Goal: Check status: Check status

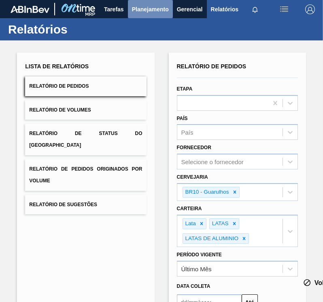
click at [155, 7] on span "Planejamento" at bounding box center [150, 9] width 37 height 10
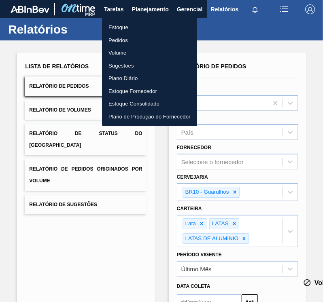
click at [132, 77] on li "Plano Diário" at bounding box center [149, 78] width 95 height 13
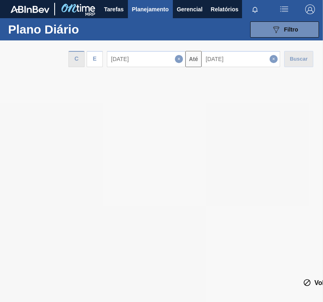
click at [98, 64] on div at bounding box center [161, 171] width 323 height 262
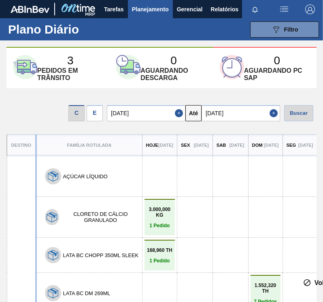
click at [98, 64] on div "3 Pedidos [PERSON_NAME]" at bounding box center [70, 68] width 66 height 28
click at [100, 128] on div "3 Pedidos [PERSON_NAME] 0 Aguardando descarga 0 Aguardando PC SAP C E [DATE] At…" at bounding box center [161, 169] width 323 height 244
click at [100, 113] on div "E" at bounding box center [95, 113] width 16 height 16
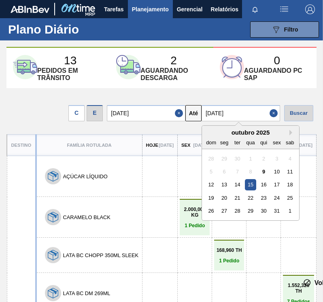
click at [240, 113] on input "[DATE]" at bounding box center [240, 113] width 78 height 16
click at [291, 213] on div "1" at bounding box center [289, 211] width 11 height 11
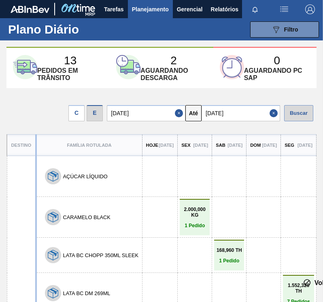
click at [299, 112] on div "Buscar" at bounding box center [298, 113] width 29 height 16
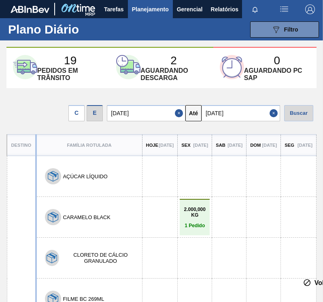
drag, startPoint x: 176, startPoint y: 110, endPoint x: 173, endPoint y: 87, distance: 24.0
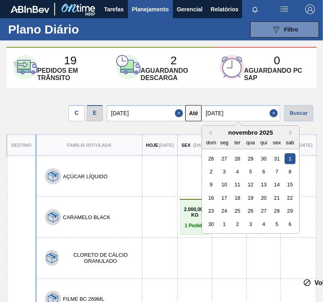
click at [214, 108] on input "[DATE]" at bounding box center [240, 113] width 78 height 16
click at [294, 134] on button "Next Month" at bounding box center [292, 133] width 6 height 6
click at [268, 176] on div "11" at bounding box center [263, 171] width 11 height 11
type input "[DATE]"
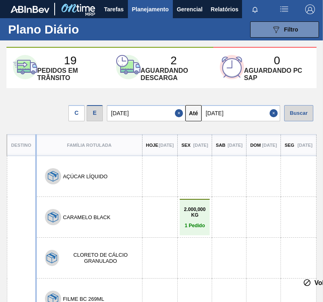
click at [309, 114] on div "Buscar" at bounding box center [298, 113] width 29 height 16
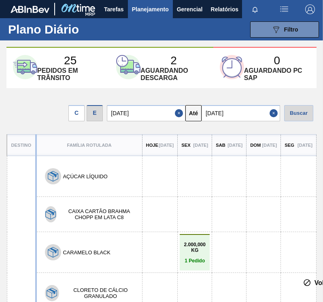
drag, startPoint x: 225, startPoint y: 214, endPoint x: 214, endPoint y: 131, distance: 83.1
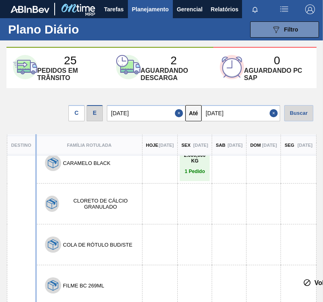
drag, startPoint x: 204, startPoint y: 156, endPoint x: 200, endPoint y: 191, distance: 35.4
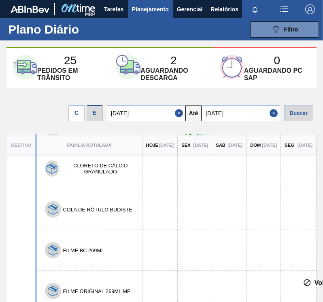
drag, startPoint x: 230, startPoint y: 216, endPoint x: 206, endPoint y: 255, distance: 46.1
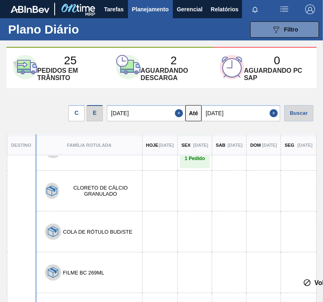
drag, startPoint x: 126, startPoint y: 248, endPoint x: 124, endPoint y: 212, distance: 36.1
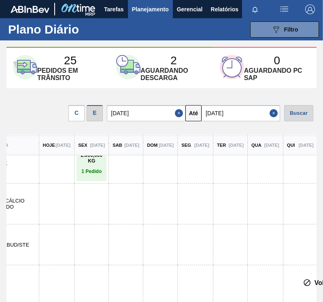
drag, startPoint x: 130, startPoint y: 213, endPoint x: 173, endPoint y: 223, distance: 44.1
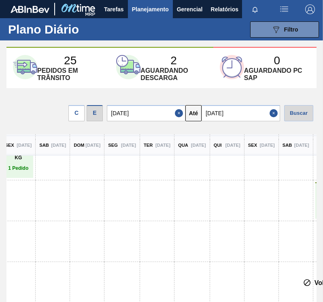
drag, startPoint x: 173, startPoint y: 223, endPoint x: 212, endPoint y: 226, distance: 39.8
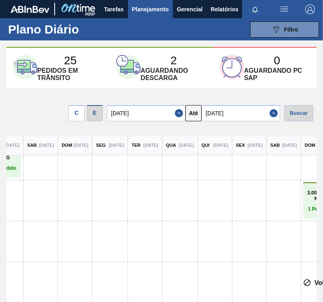
drag, startPoint x: 208, startPoint y: 228, endPoint x: 250, endPoint y: 224, distance: 41.5
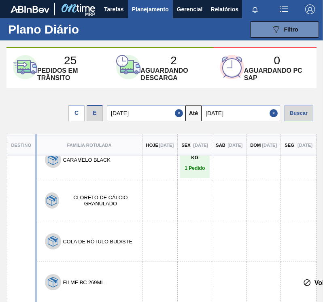
scroll to position [51, 0]
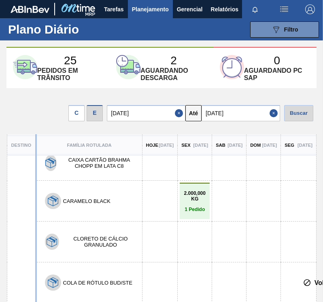
drag, startPoint x: 181, startPoint y: 237, endPoint x: 178, endPoint y: 221, distance: 15.6
drag, startPoint x: 178, startPoint y: 217, endPoint x: 173, endPoint y: 250, distance: 33.5
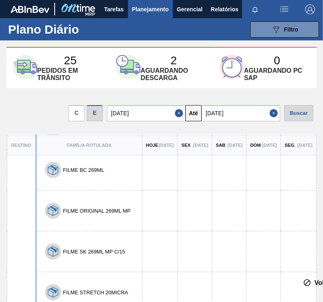
drag, startPoint x: 181, startPoint y: 214, endPoint x: 182, endPoint y: 238, distance: 24.7
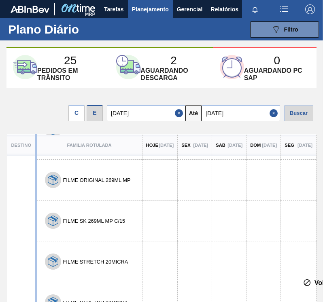
drag, startPoint x: 193, startPoint y: 205, endPoint x: 191, endPoint y: 220, distance: 15.1
drag, startPoint x: 179, startPoint y: 242, endPoint x: 178, endPoint y: 207, distance: 35.2
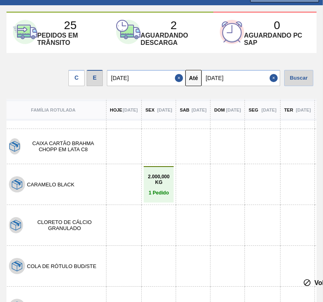
scroll to position [0, 36]
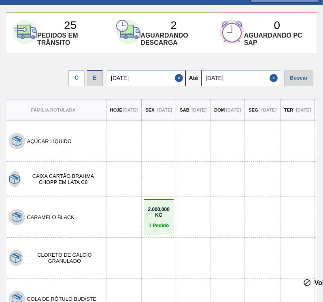
drag, startPoint x: 131, startPoint y: 170, endPoint x: 223, endPoint y: 238, distance: 114.0
click at [310, 134] on div at bounding box center [297, 141] width 26 height 26
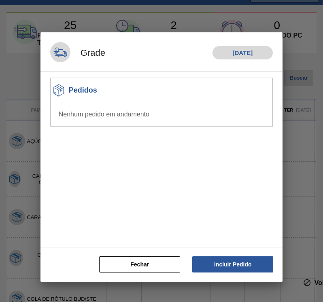
click at [304, 100] on div at bounding box center [161, 151] width 323 height 302
click at [153, 261] on button "Fechar" at bounding box center [139, 264] width 81 height 16
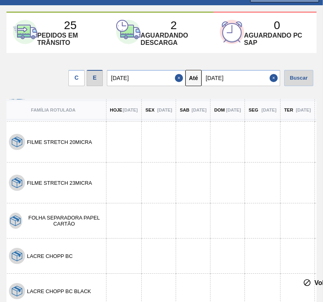
scroll to position [320, 36]
click at [210, 8] on div "Plano Diário 089F7B8B-B2A5-4AFE-B5C0-19BA573D28AC Filtro Responsável Destino De…" at bounding box center [161, 125] width 323 height 284
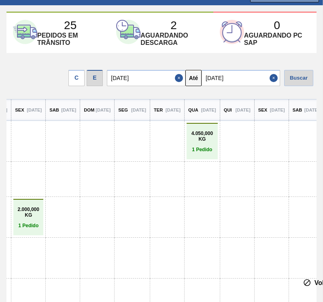
scroll to position [0, 167]
drag, startPoint x: 175, startPoint y: 184, endPoint x: 48, endPoint y: 182, distance: 127.5
